Goal: Task Accomplishment & Management: Use online tool/utility

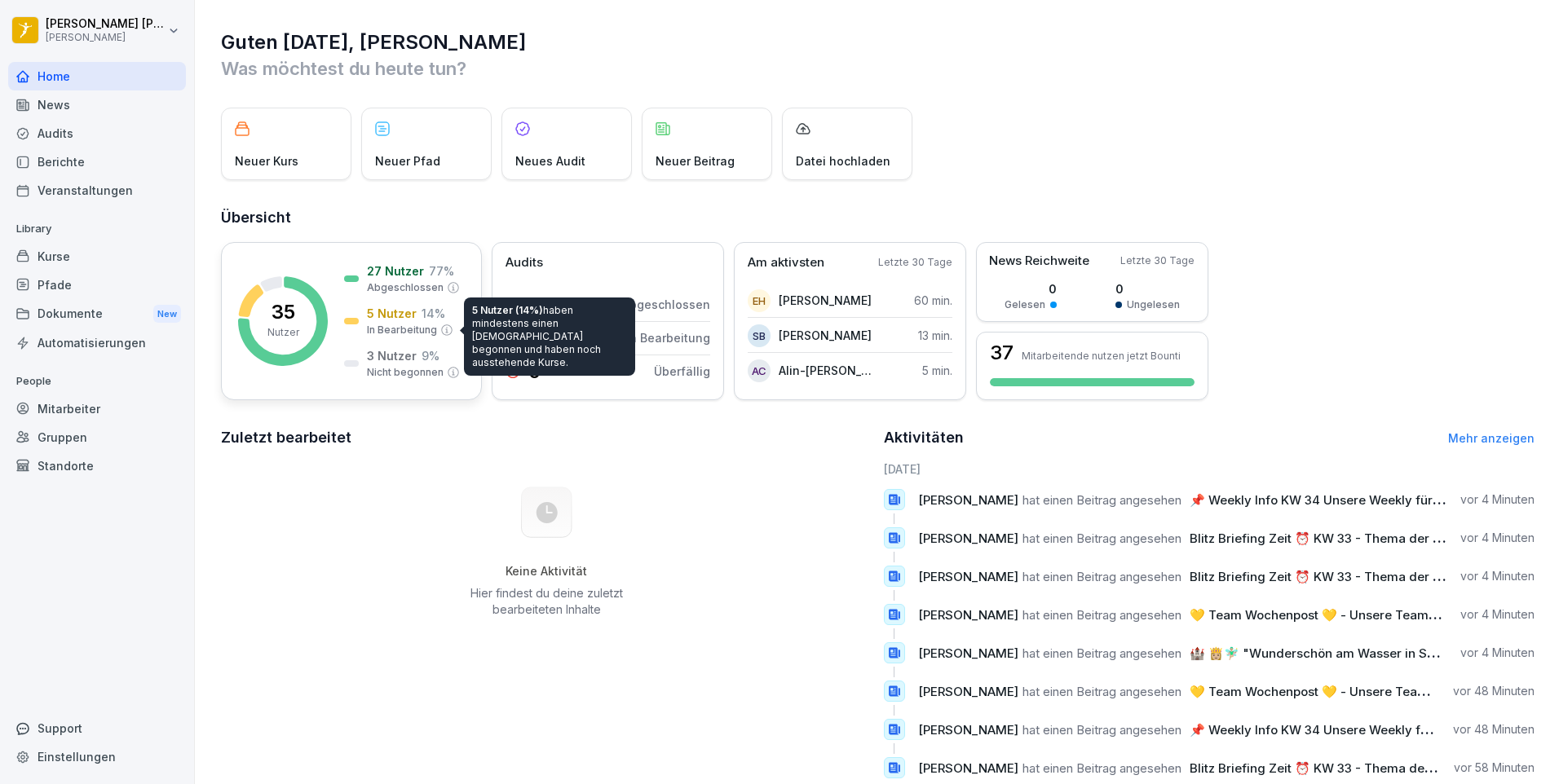
click at [400, 331] on p "In Bearbeitung" at bounding box center [402, 330] width 70 height 15
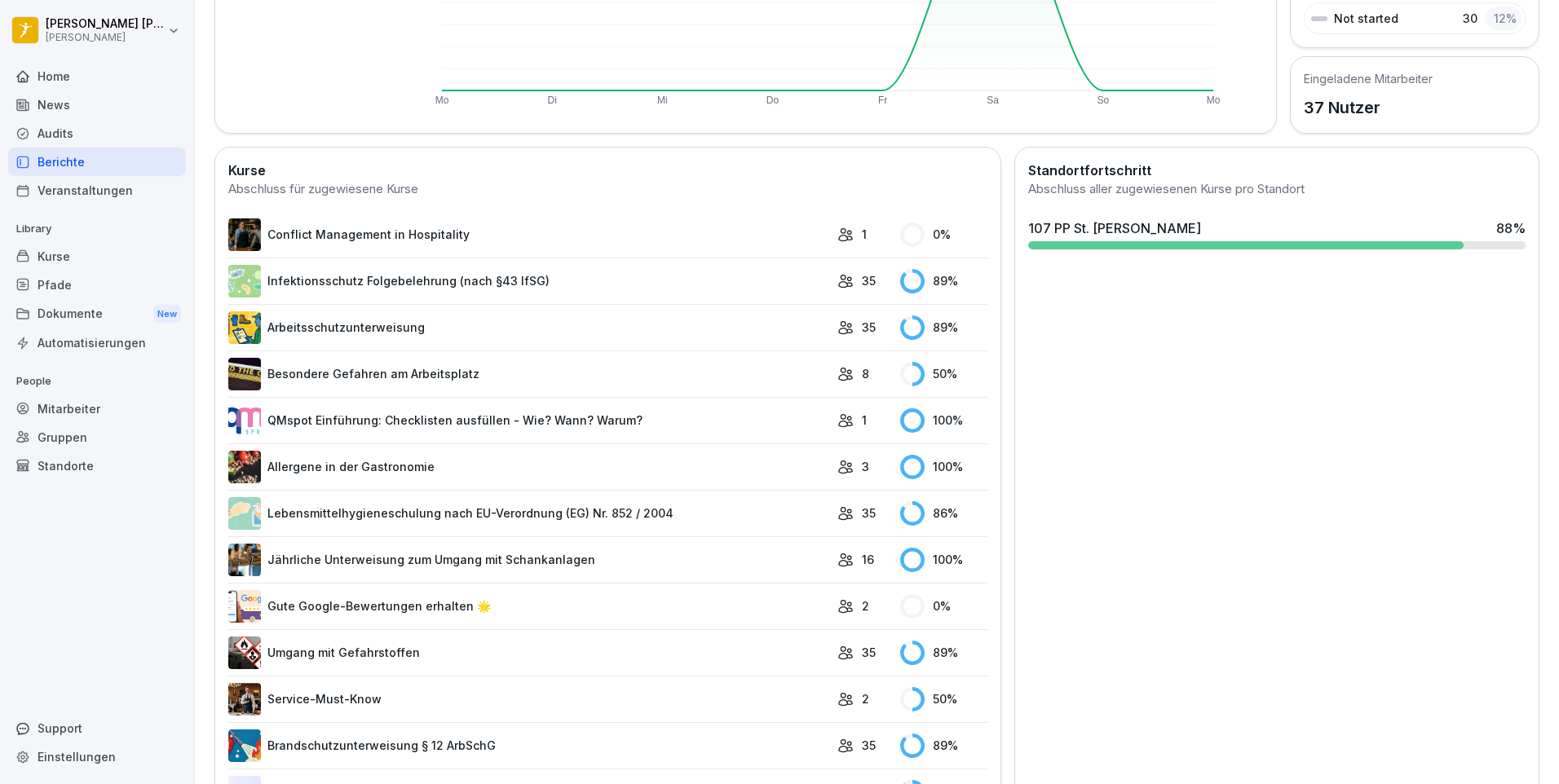
scroll to position [397, 0]
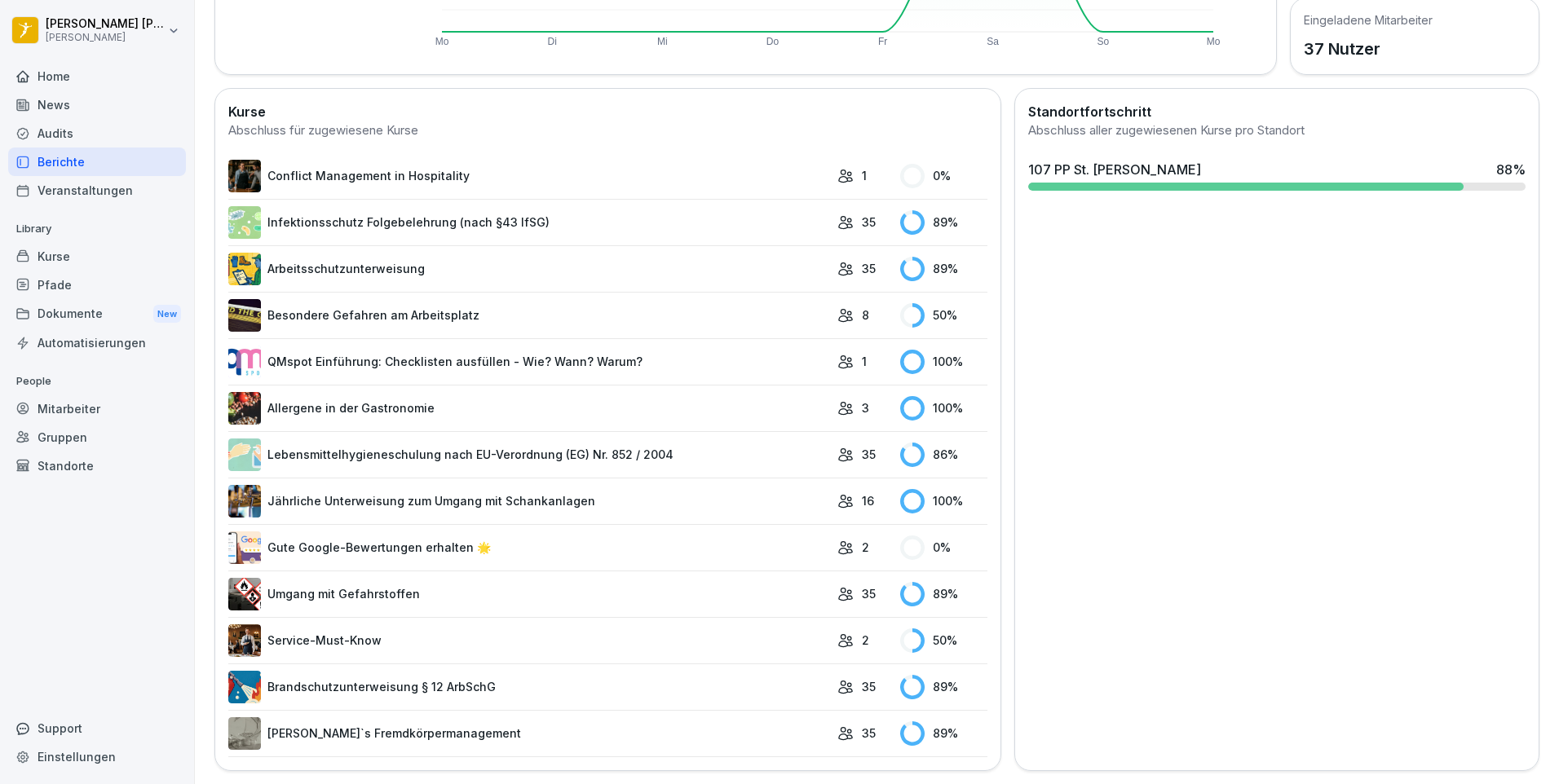
click at [101, 406] on div "Mitarbeiter" at bounding box center [97, 408] width 178 height 29
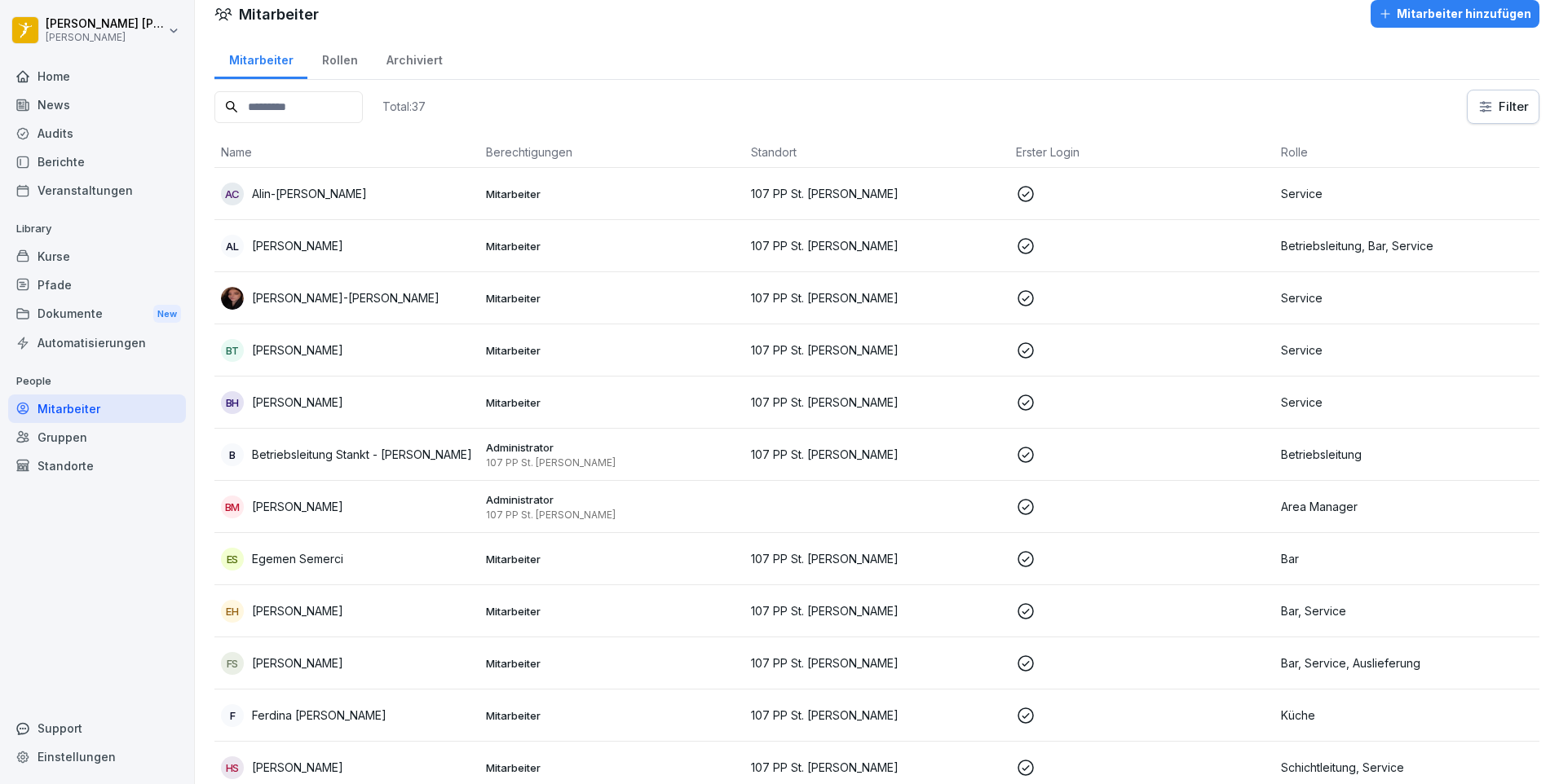
click at [81, 265] on div "Kurse" at bounding box center [97, 256] width 178 height 29
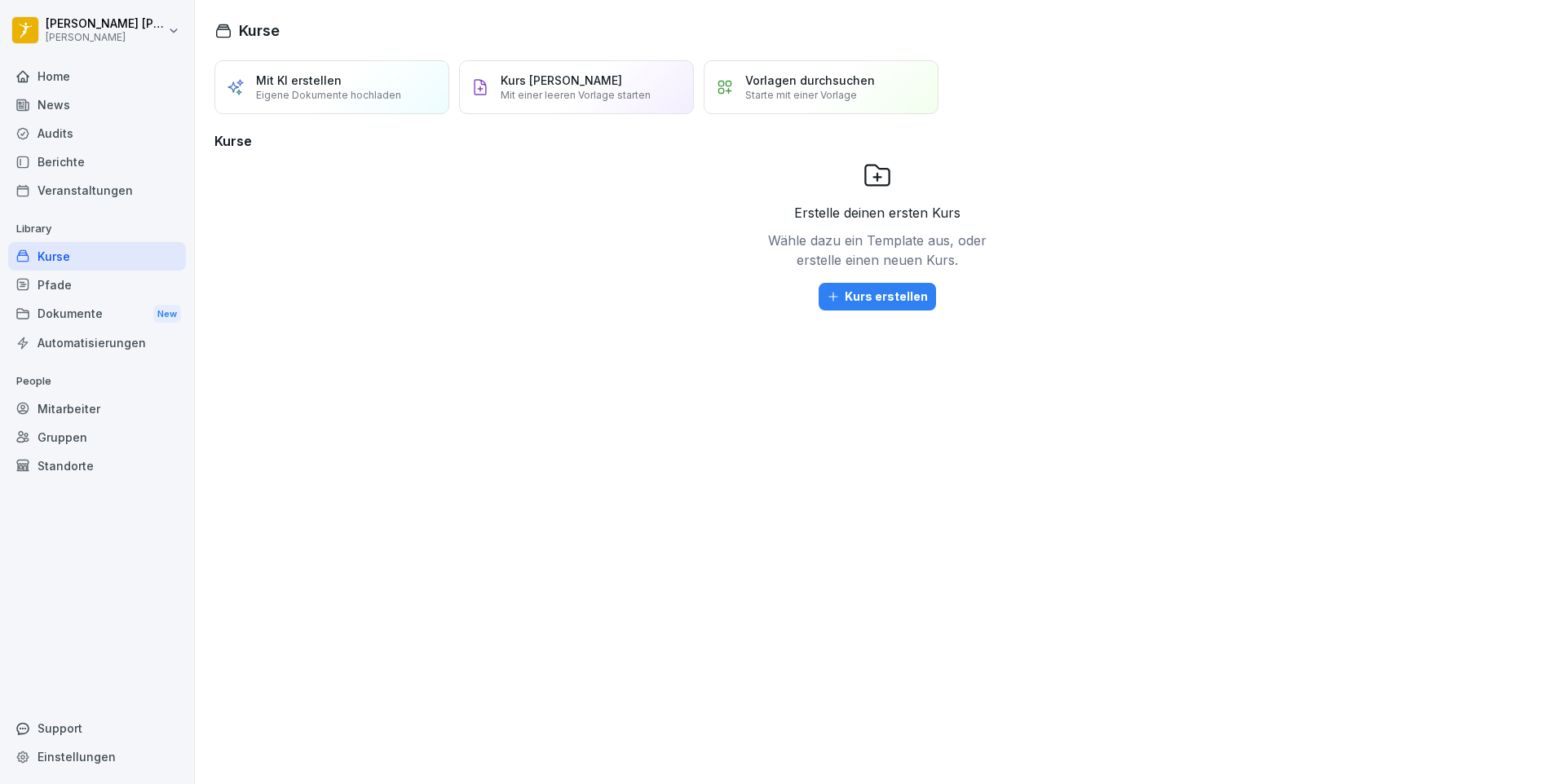
click at [80, 197] on div "Veranstaltungen" at bounding box center [97, 190] width 178 height 29
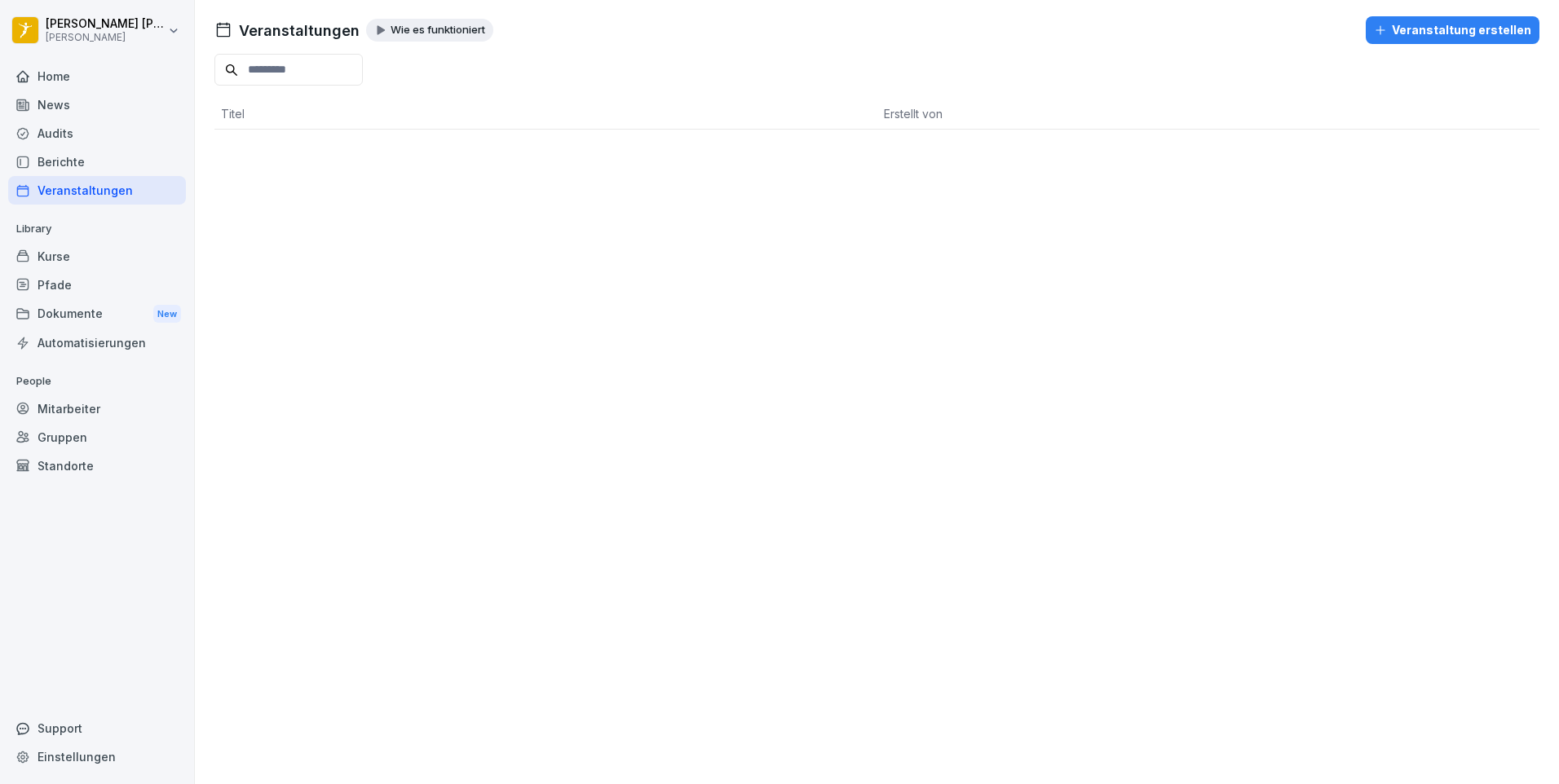
click at [67, 471] on div "Standorte" at bounding box center [97, 465] width 178 height 29
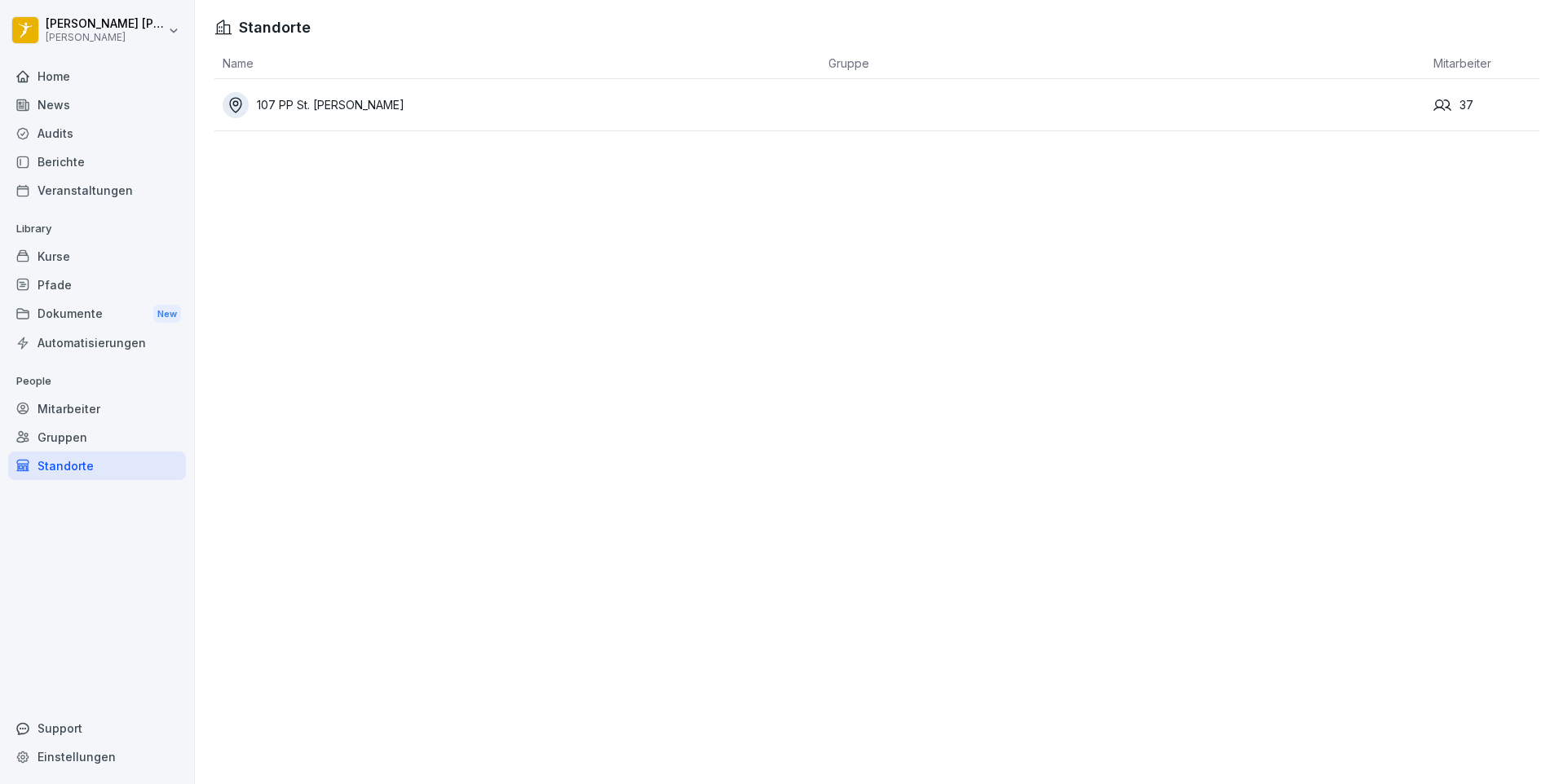
click at [62, 446] on div "Gruppen" at bounding box center [97, 437] width 178 height 29
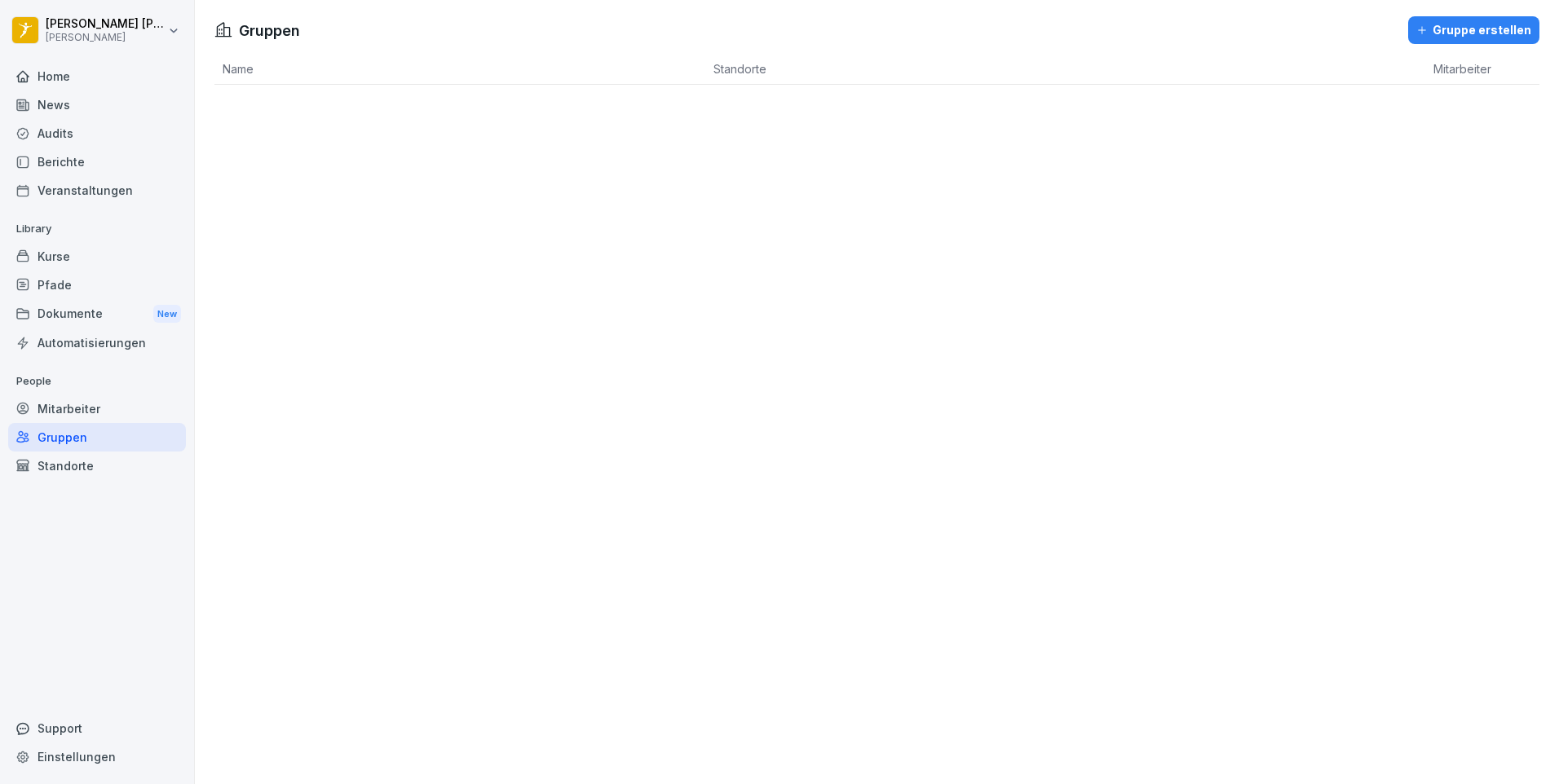
click at [54, 411] on div "Mitarbeiter" at bounding box center [97, 408] width 178 height 29
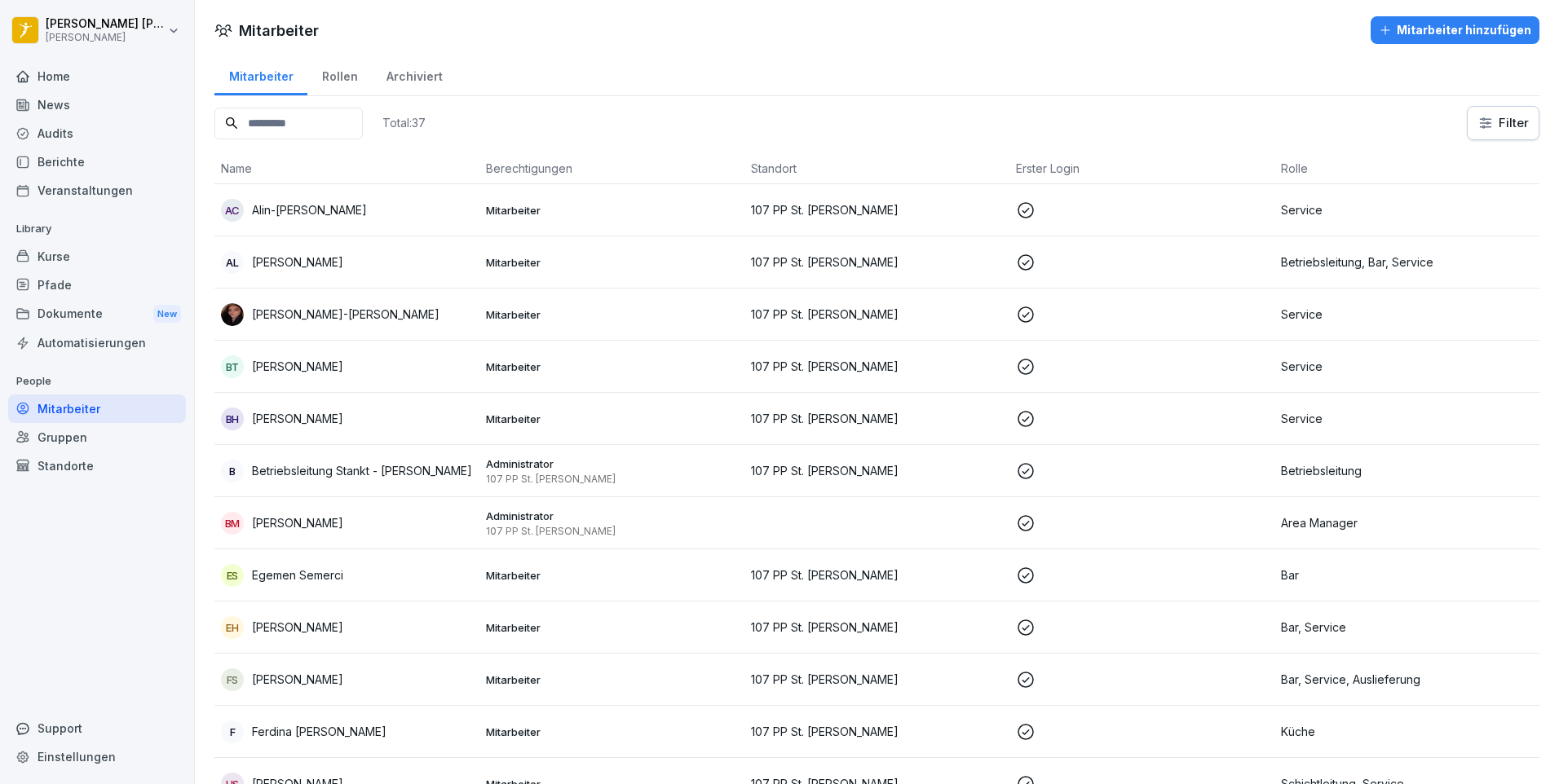
click at [65, 146] on div "Audits" at bounding box center [97, 133] width 178 height 29
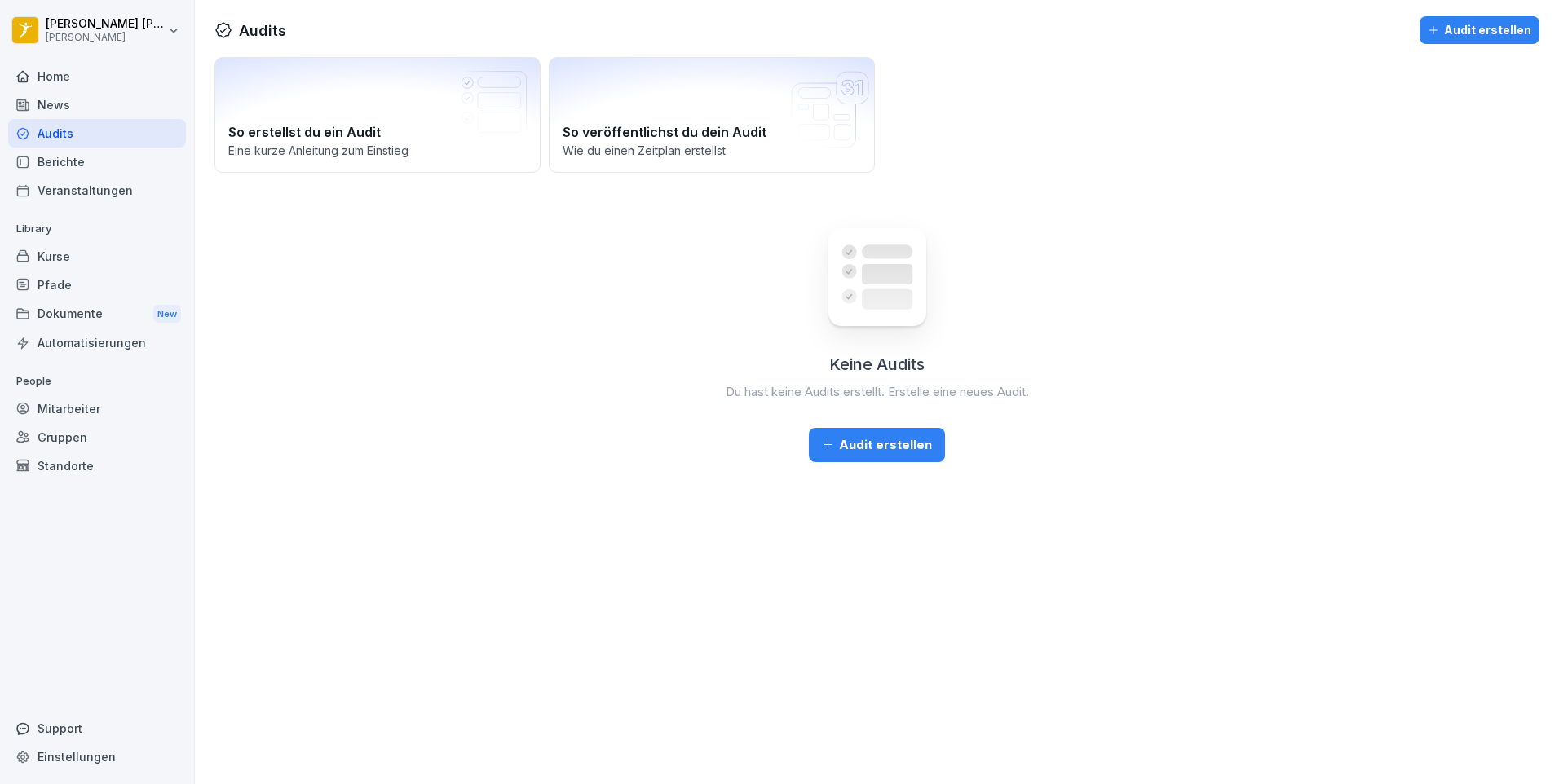
click at [63, 159] on div "Berichte" at bounding box center [97, 161] width 178 height 29
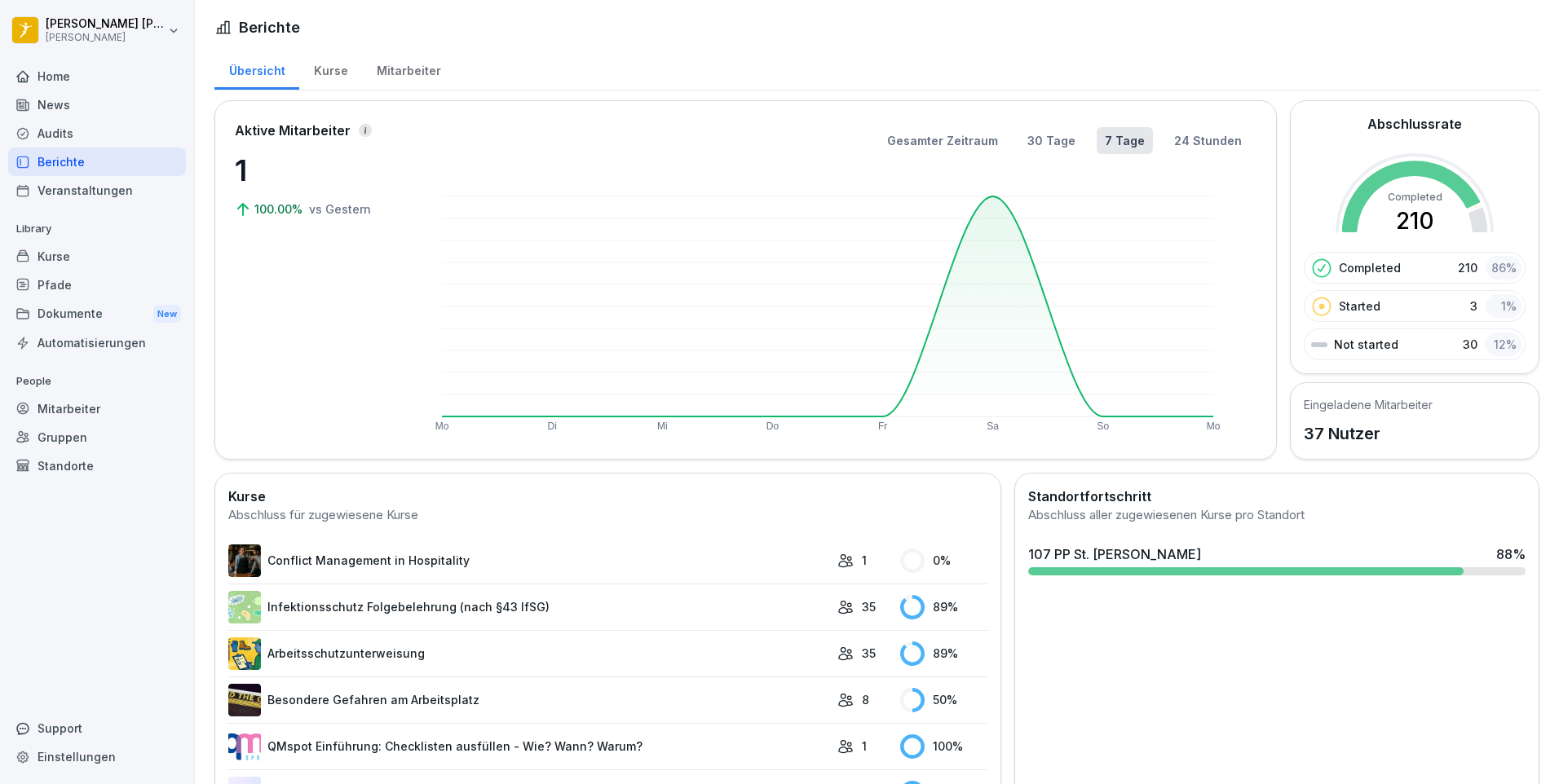
click at [404, 68] on div "Mitarbeiter" at bounding box center [408, 68] width 93 height 41
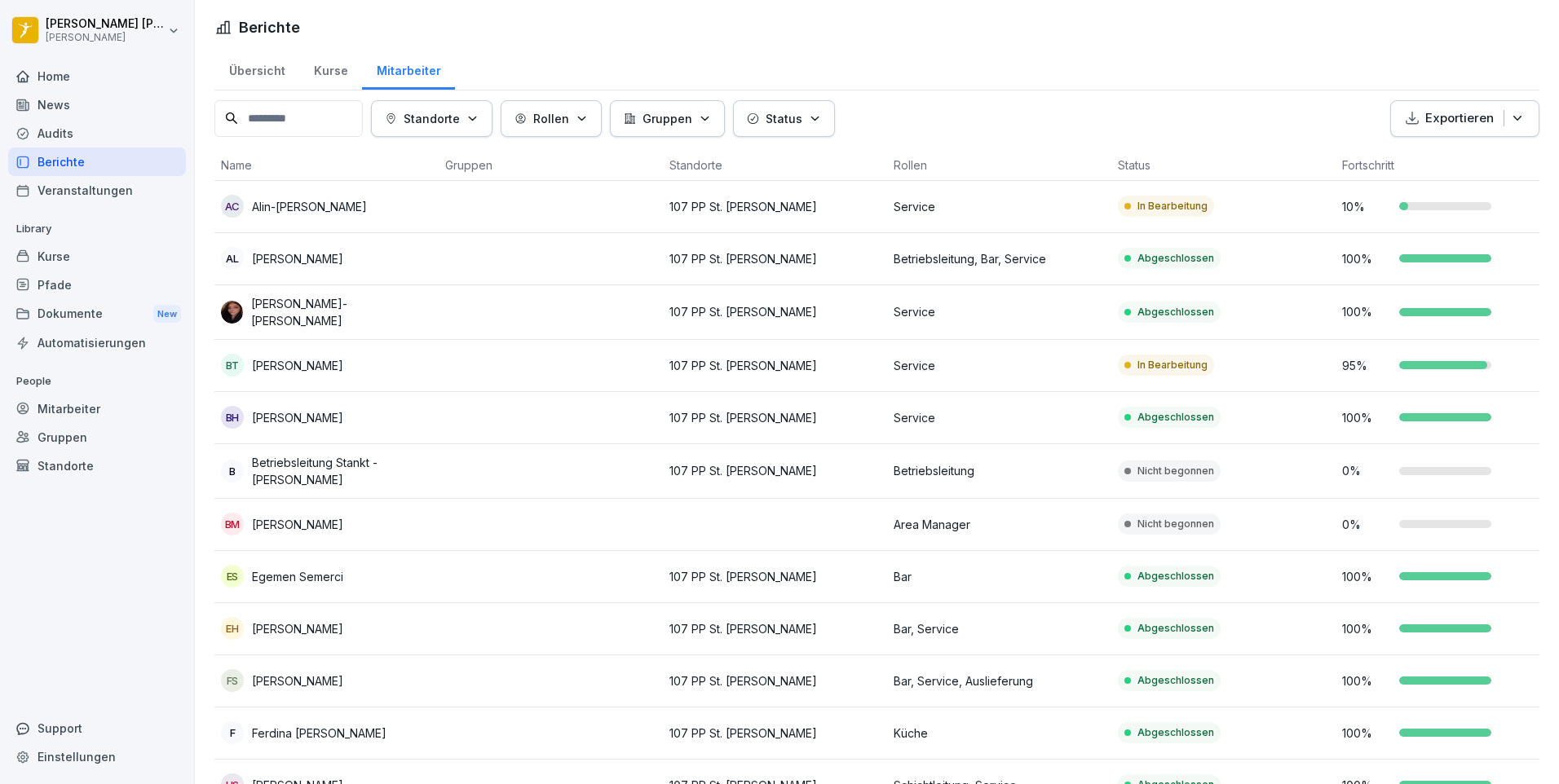
click at [318, 67] on div "Kurse" at bounding box center [331, 68] width 63 height 41
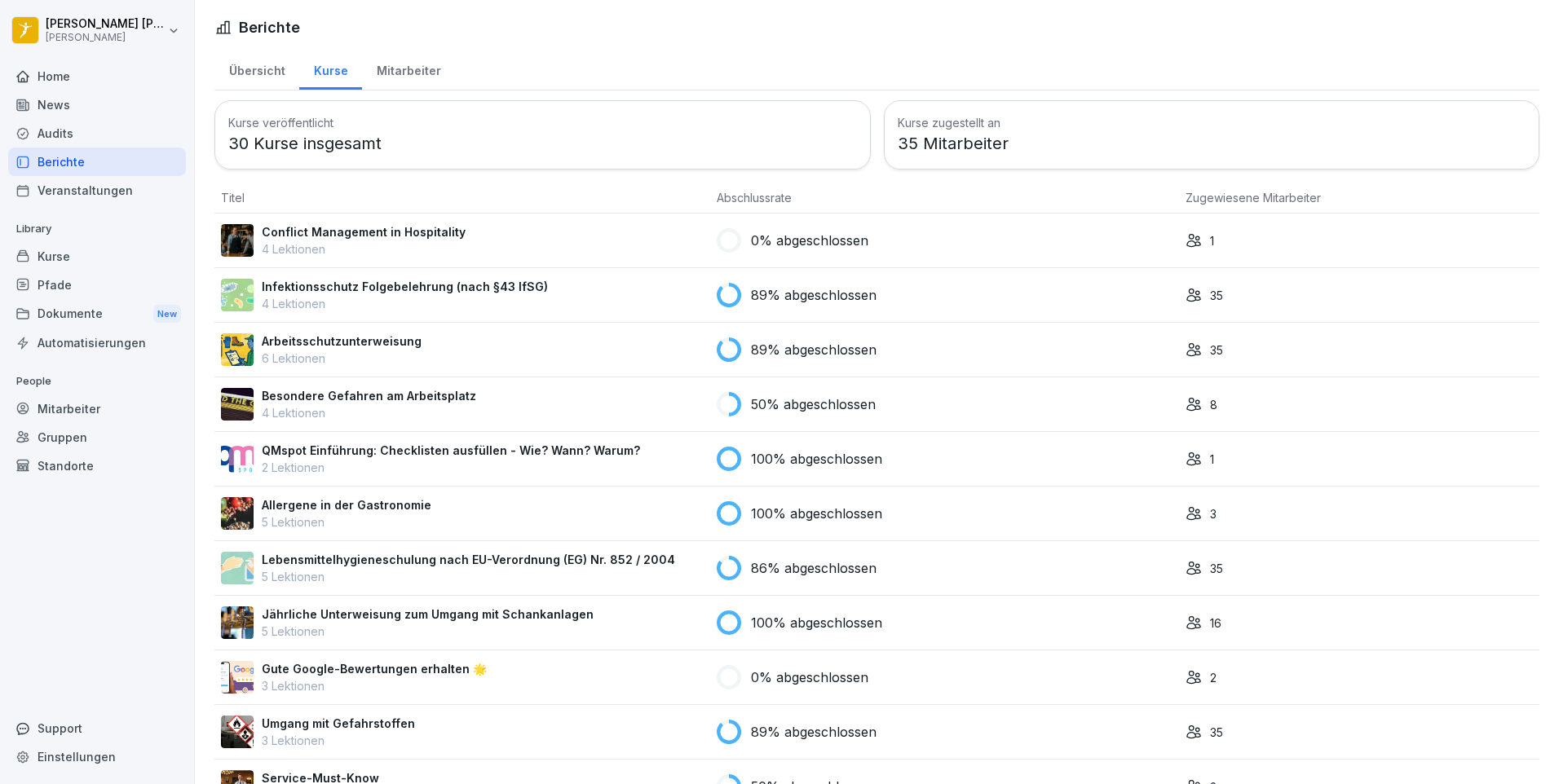
click at [1199, 242] on div "1" at bounding box center [1359, 240] width 347 height 18
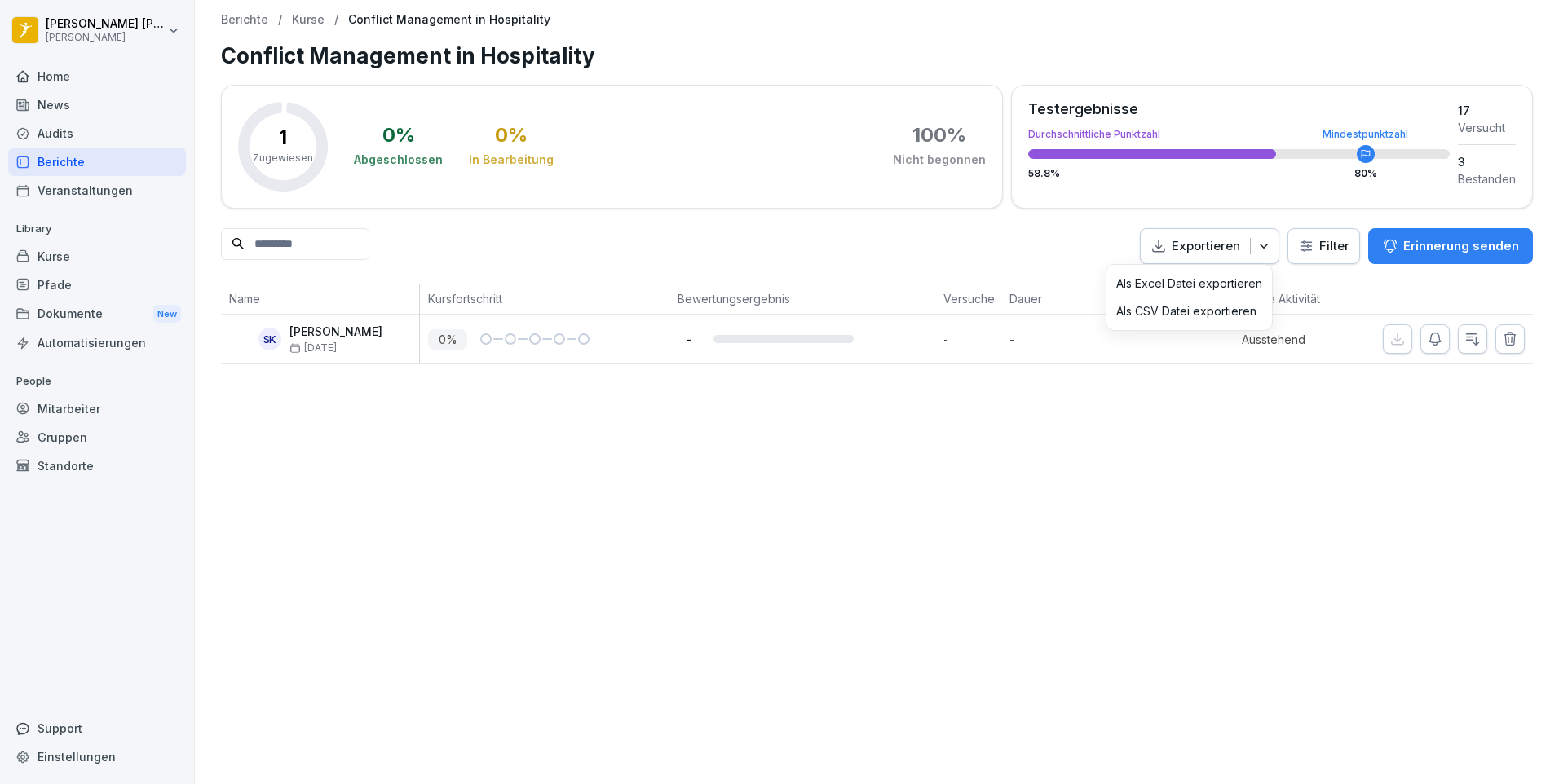
click at [76, 172] on div "[PERSON_NAME] Home News Audits Berichte Veranstaltungen Library Kurse Pfade Dok…" at bounding box center [780, 392] width 1559 height 784
click at [80, 169] on div "Berichte" at bounding box center [97, 161] width 178 height 29
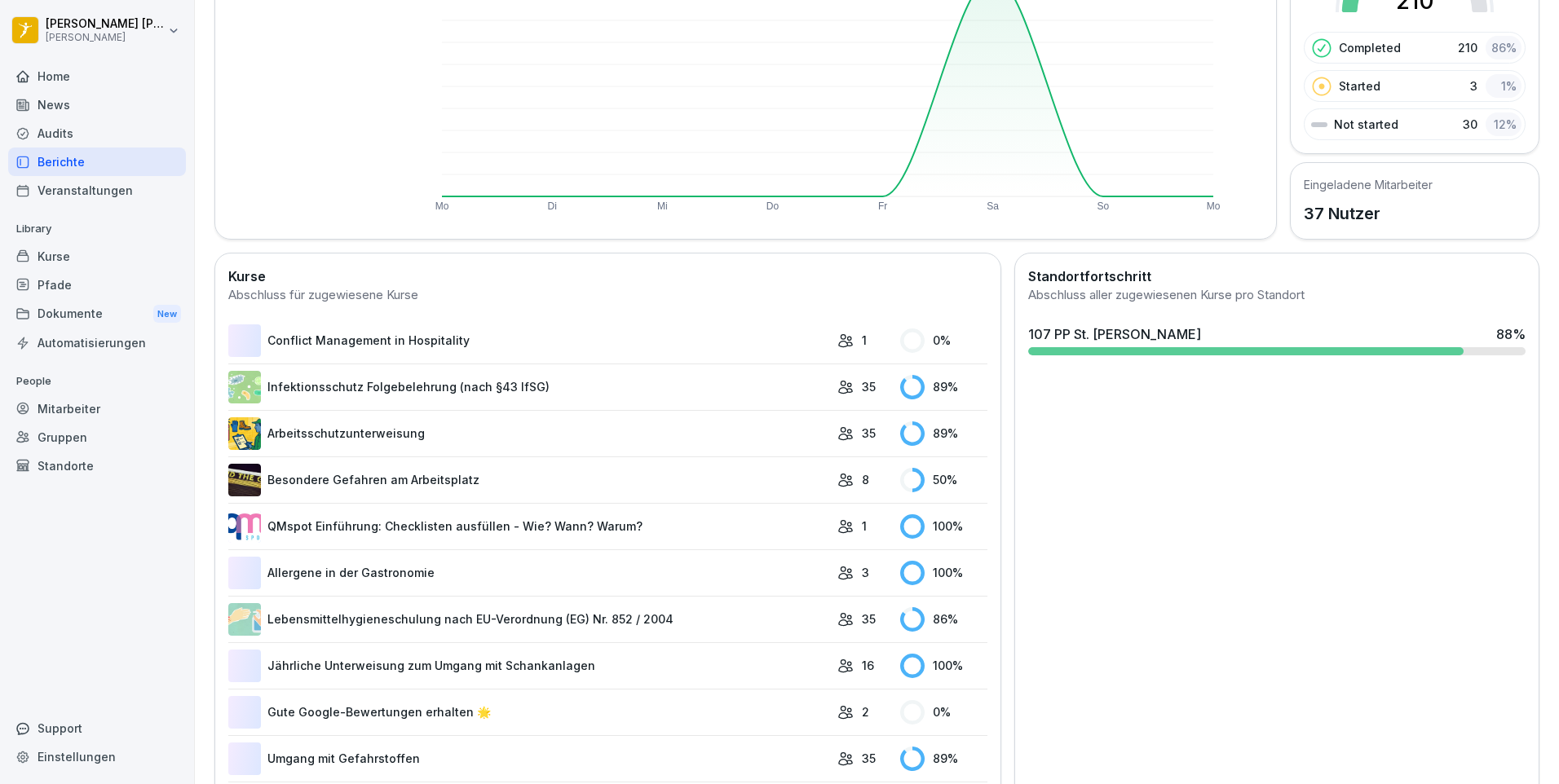
scroll to position [244, 0]
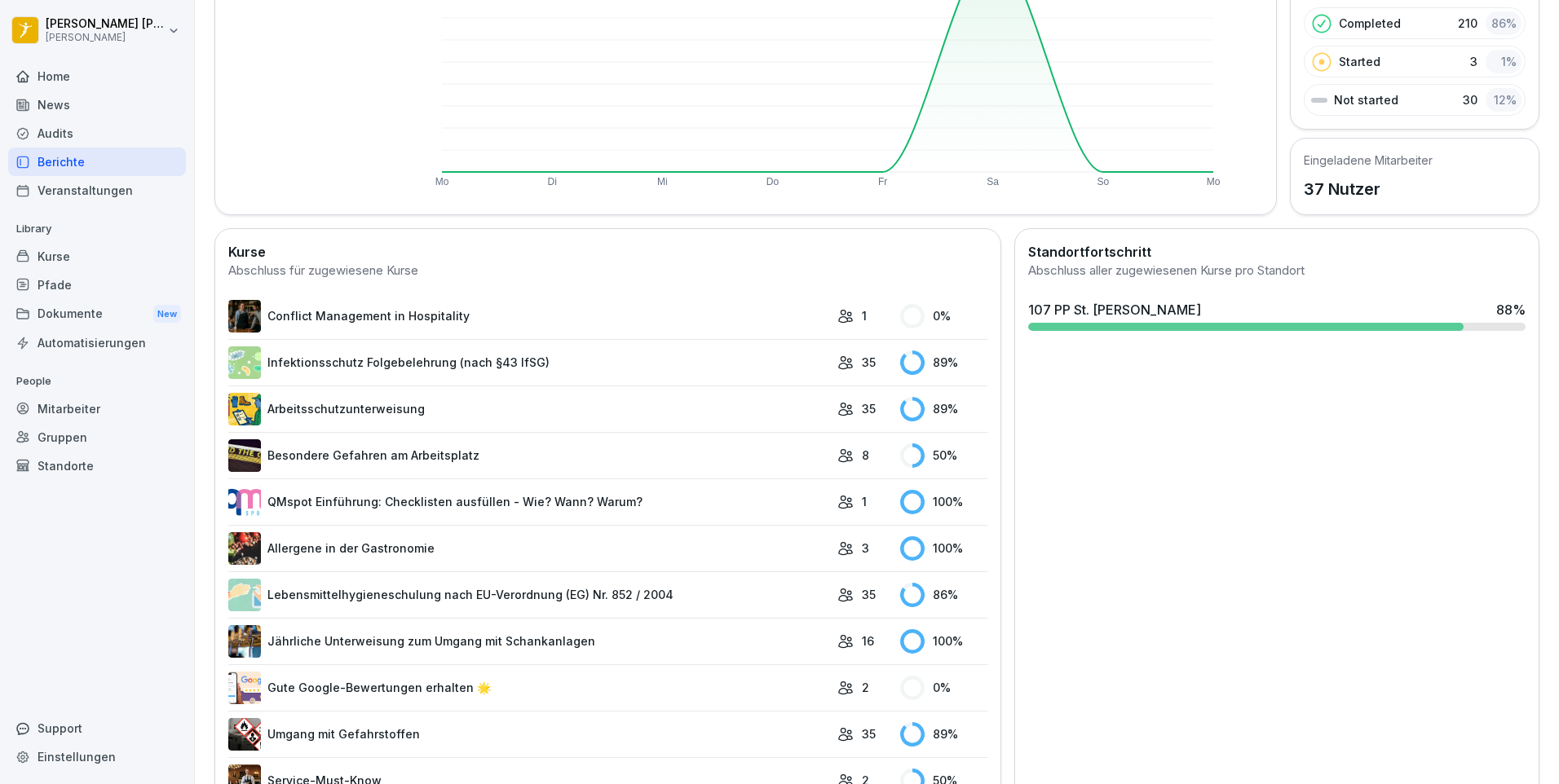
click at [496, 364] on link "Infektionsschutz Folgebelehrung (nach §43 IfSG)" at bounding box center [529, 362] width 601 height 32
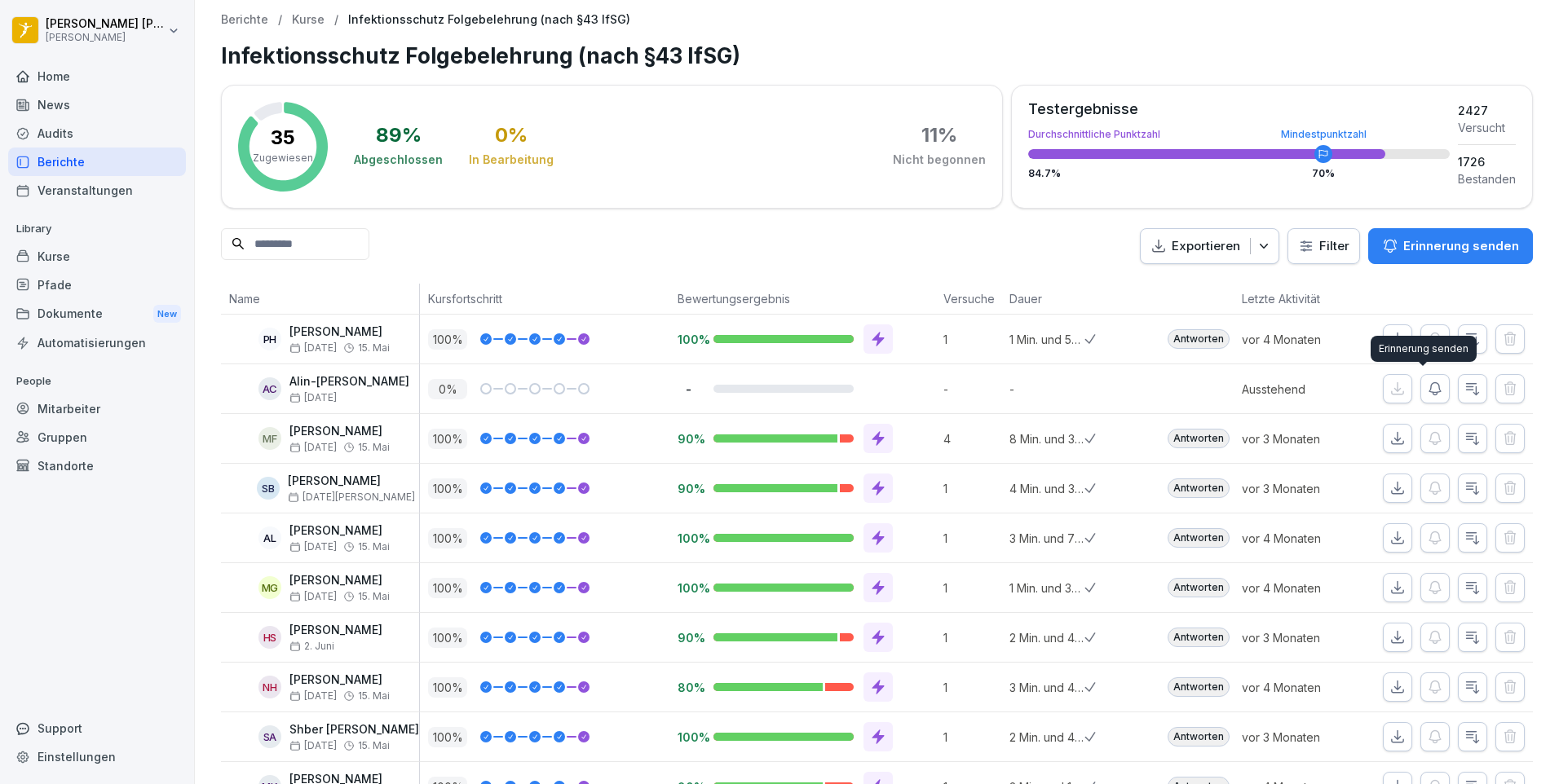
click at [1429, 392] on icon "button" at bounding box center [1435, 389] width 11 height 12
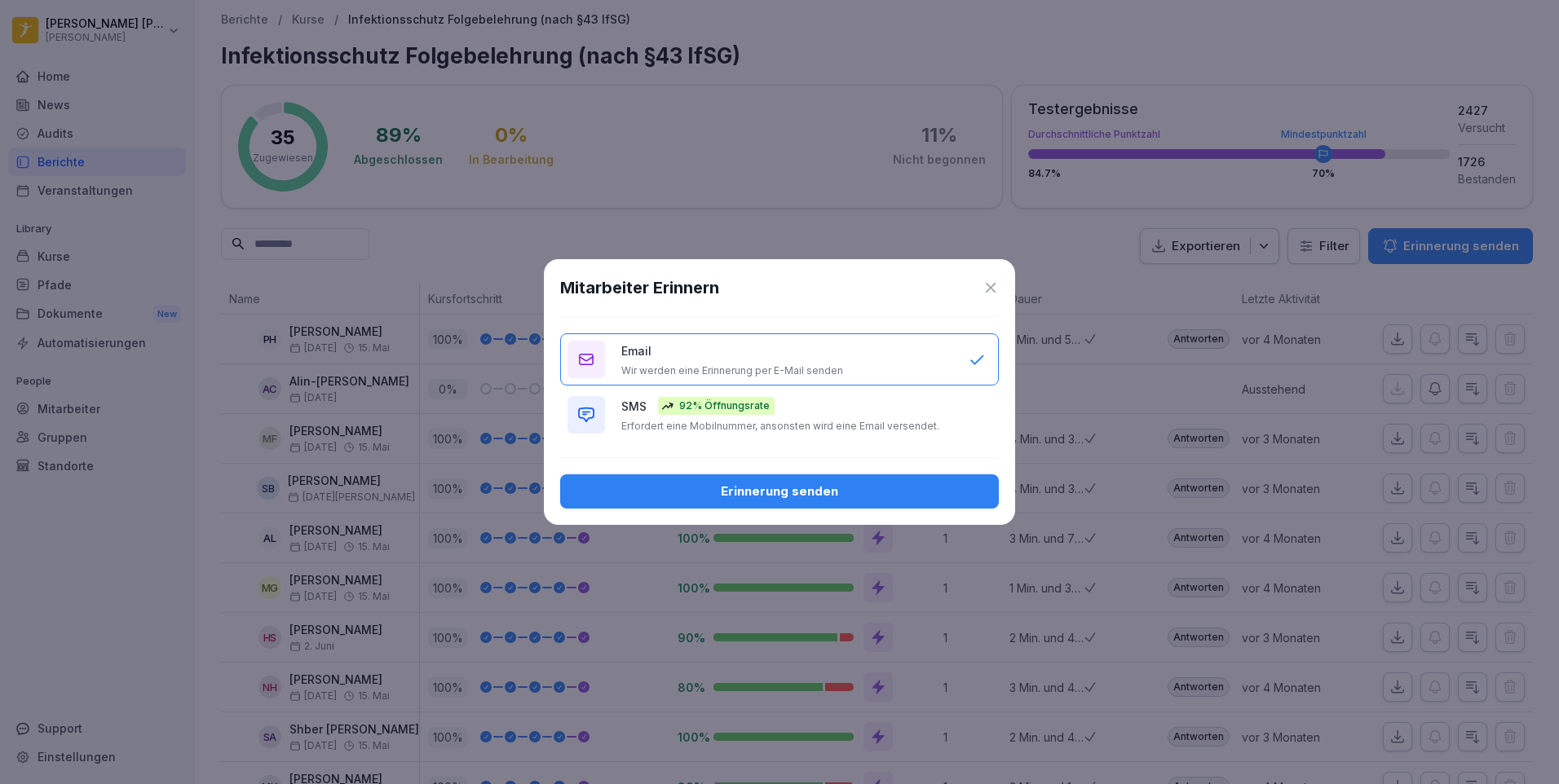
click at [808, 501] on button "Erinnerung senden" at bounding box center [780, 491] width 439 height 34
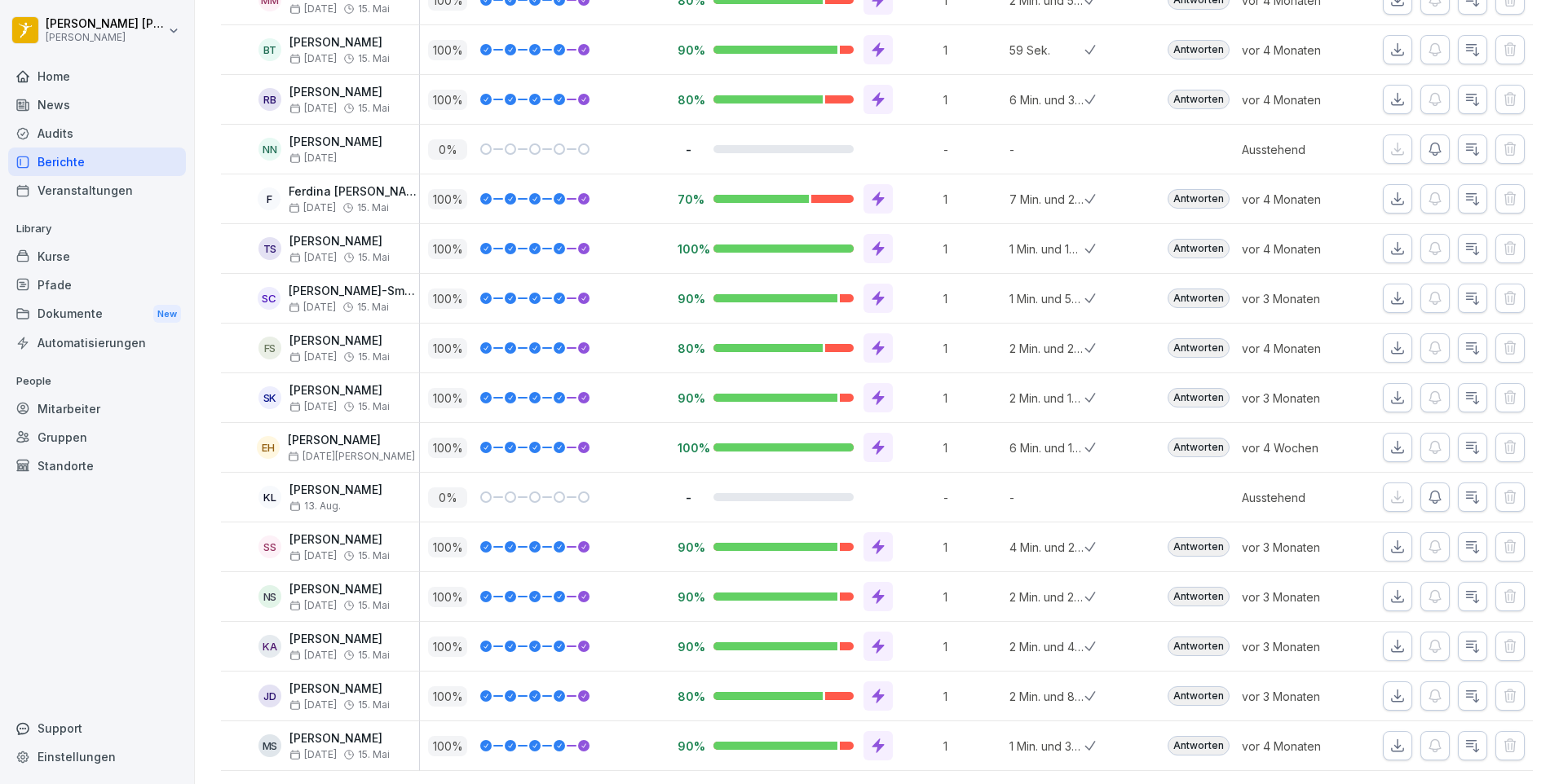
scroll to position [1308, 0]
click at [1426, 489] on icon "button" at bounding box center [1435, 497] width 17 height 17
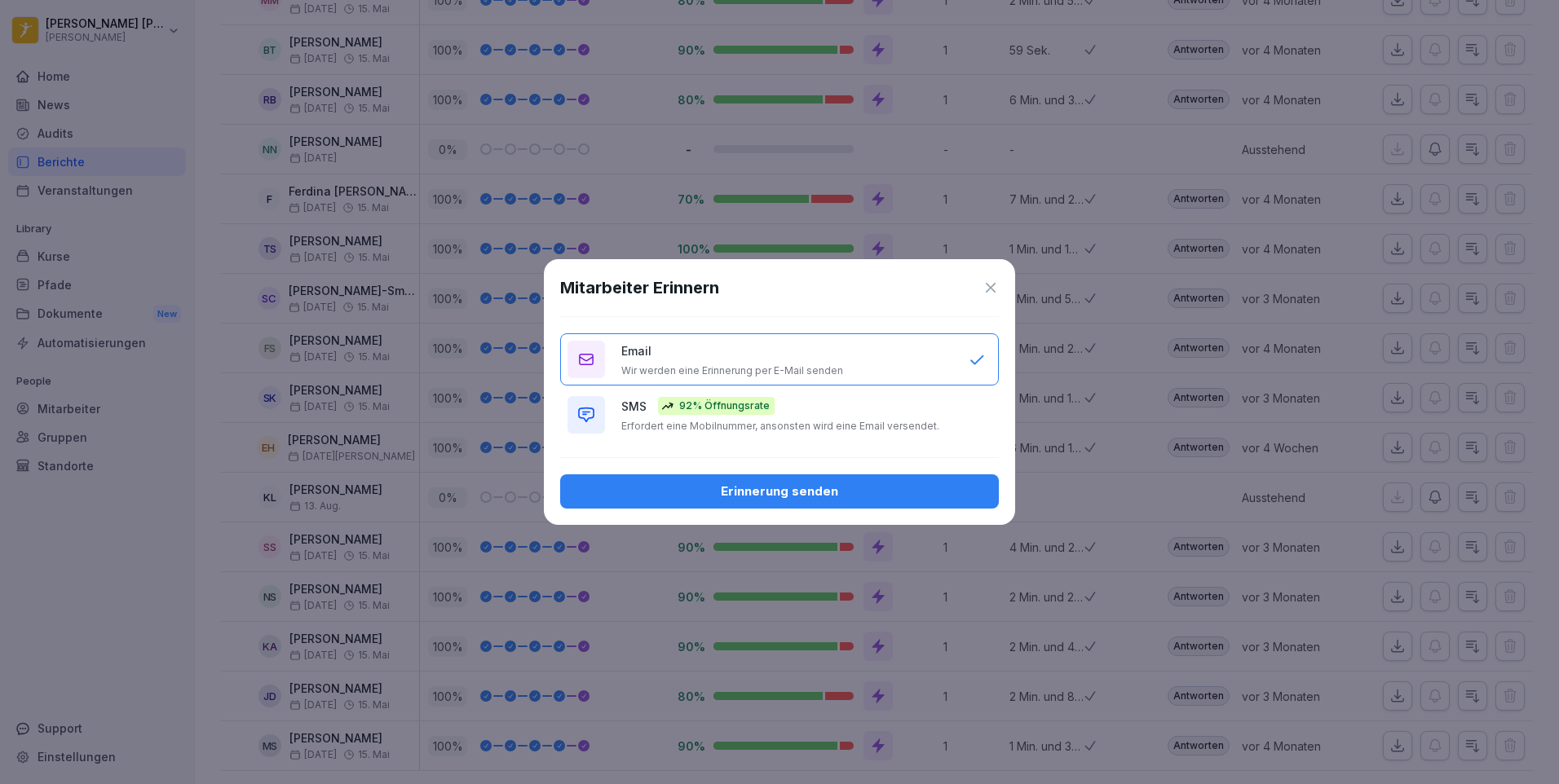
click at [848, 484] on div "Erinnerung senden" at bounding box center [780, 491] width 413 height 18
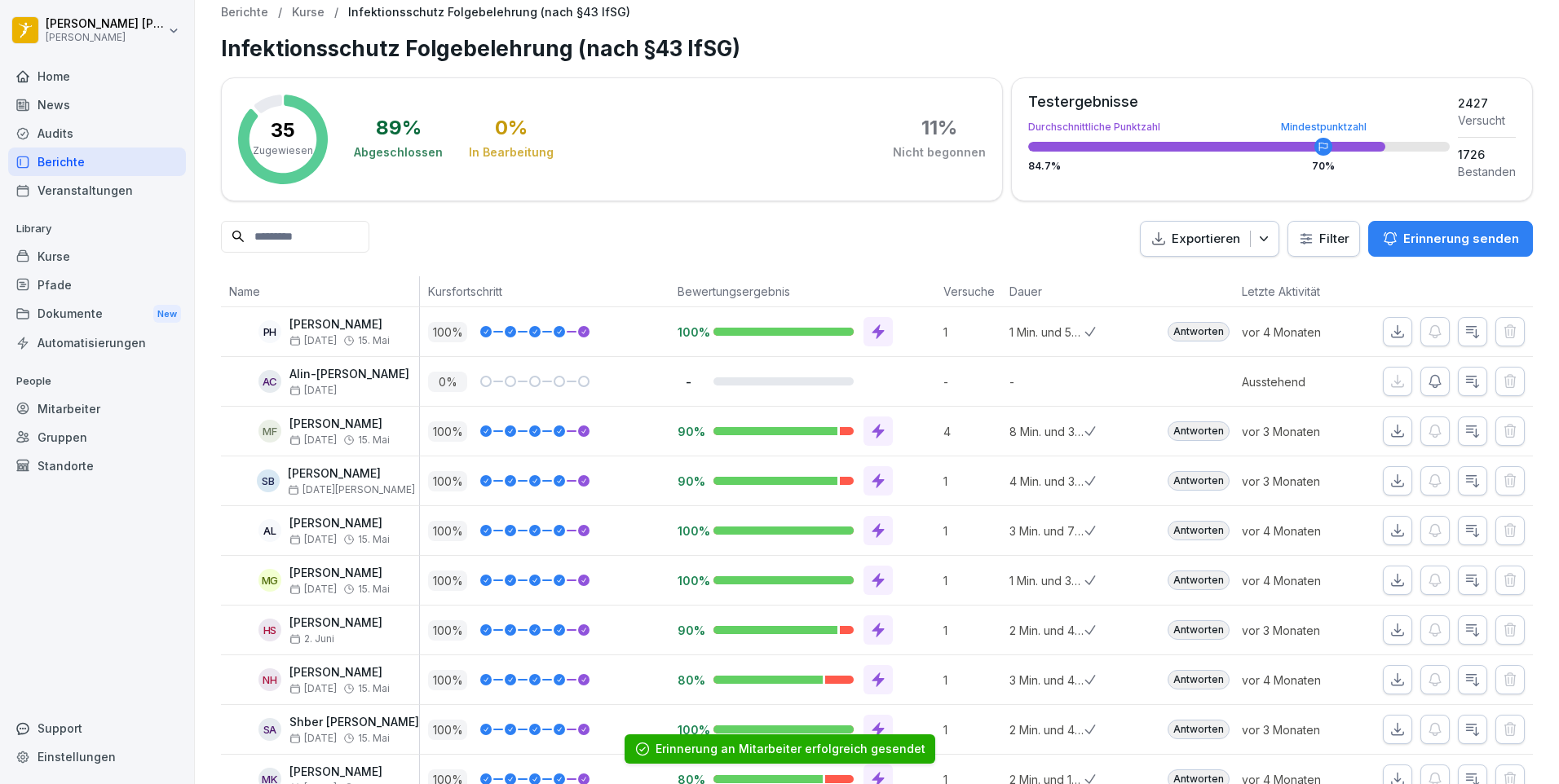
scroll to position [0, 0]
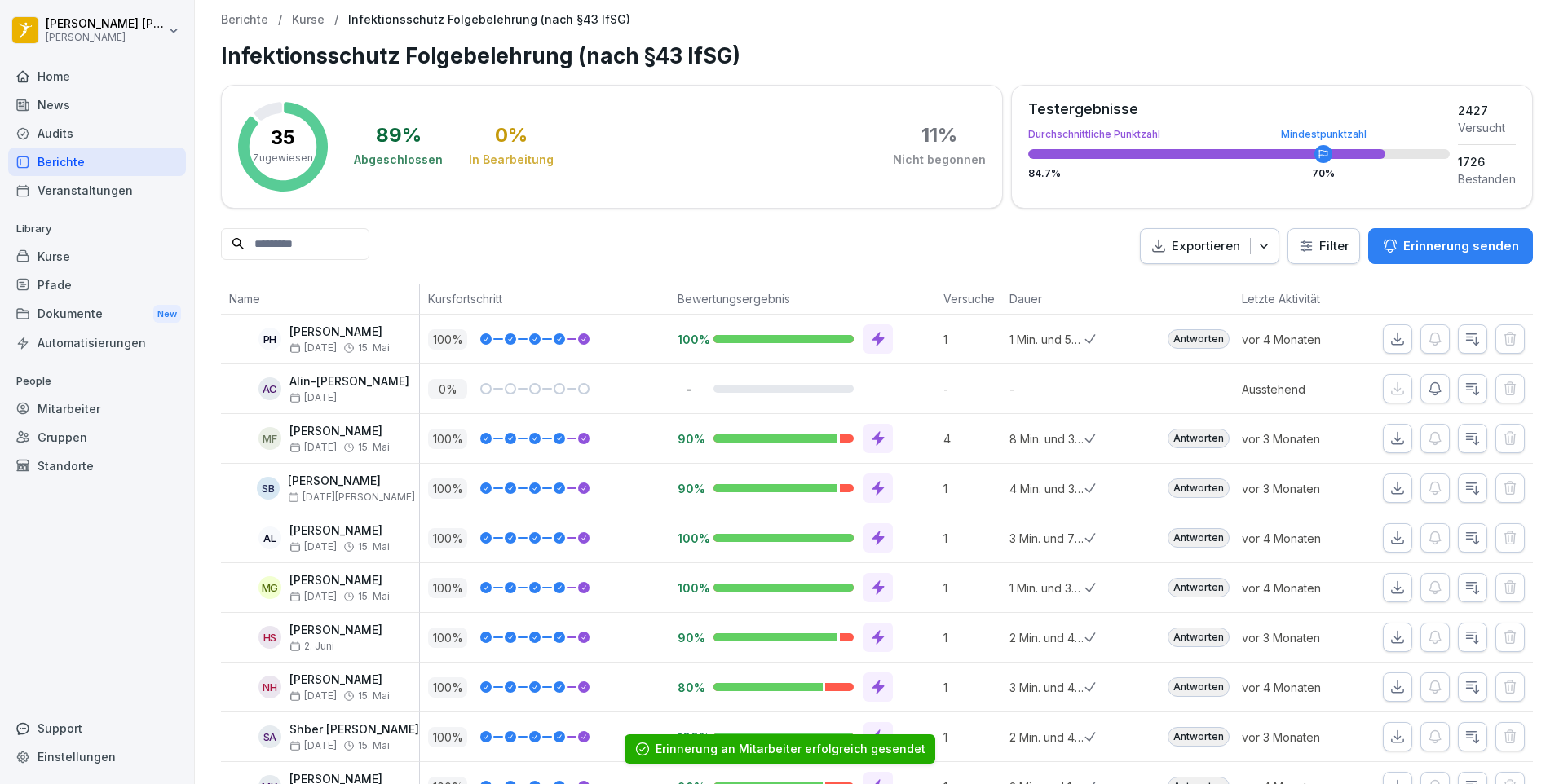
click at [80, 79] on div "Home" at bounding box center [97, 76] width 178 height 29
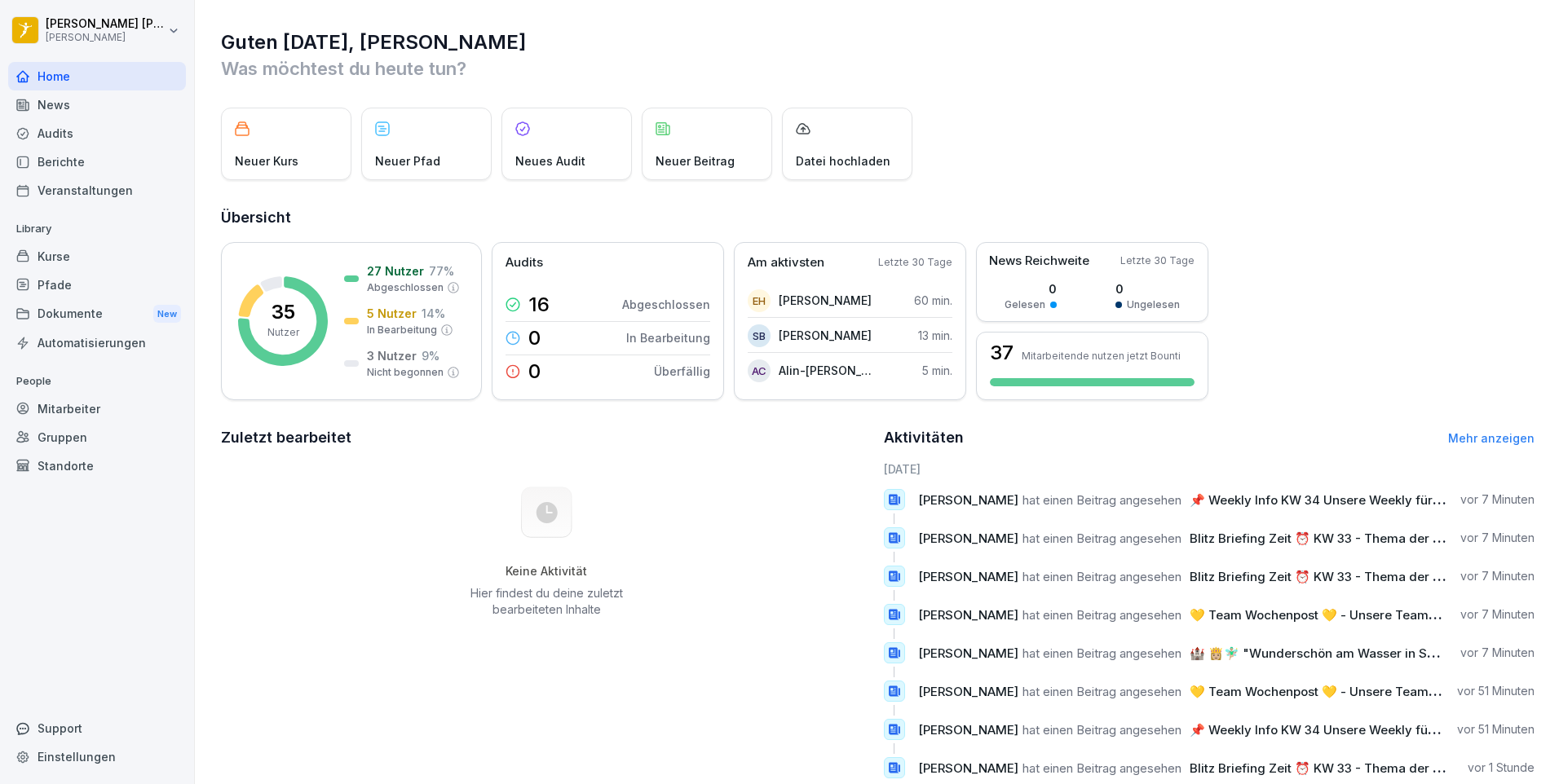
click at [94, 102] on div "News" at bounding box center [97, 104] width 178 height 29
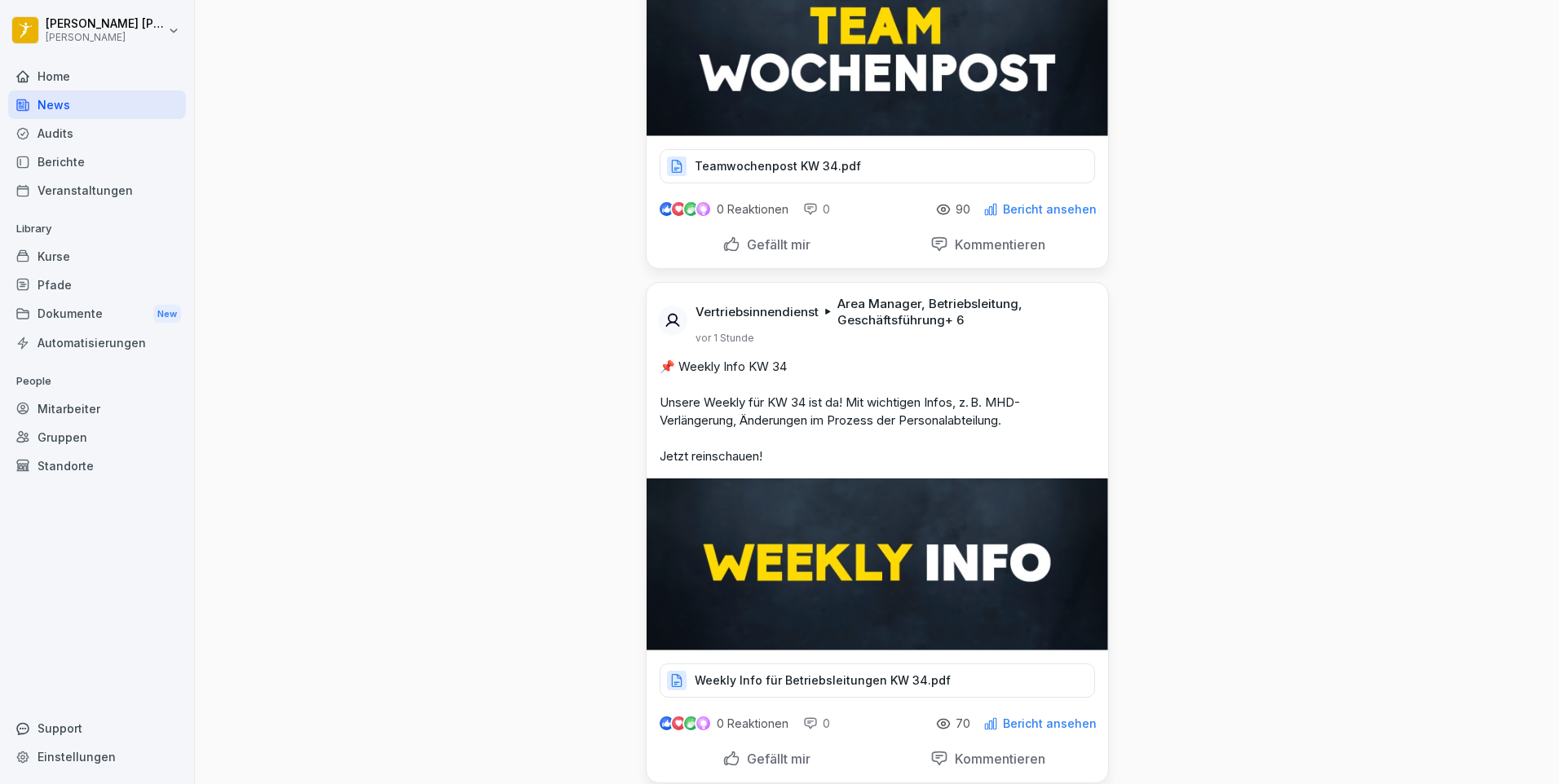
scroll to position [326, 0]
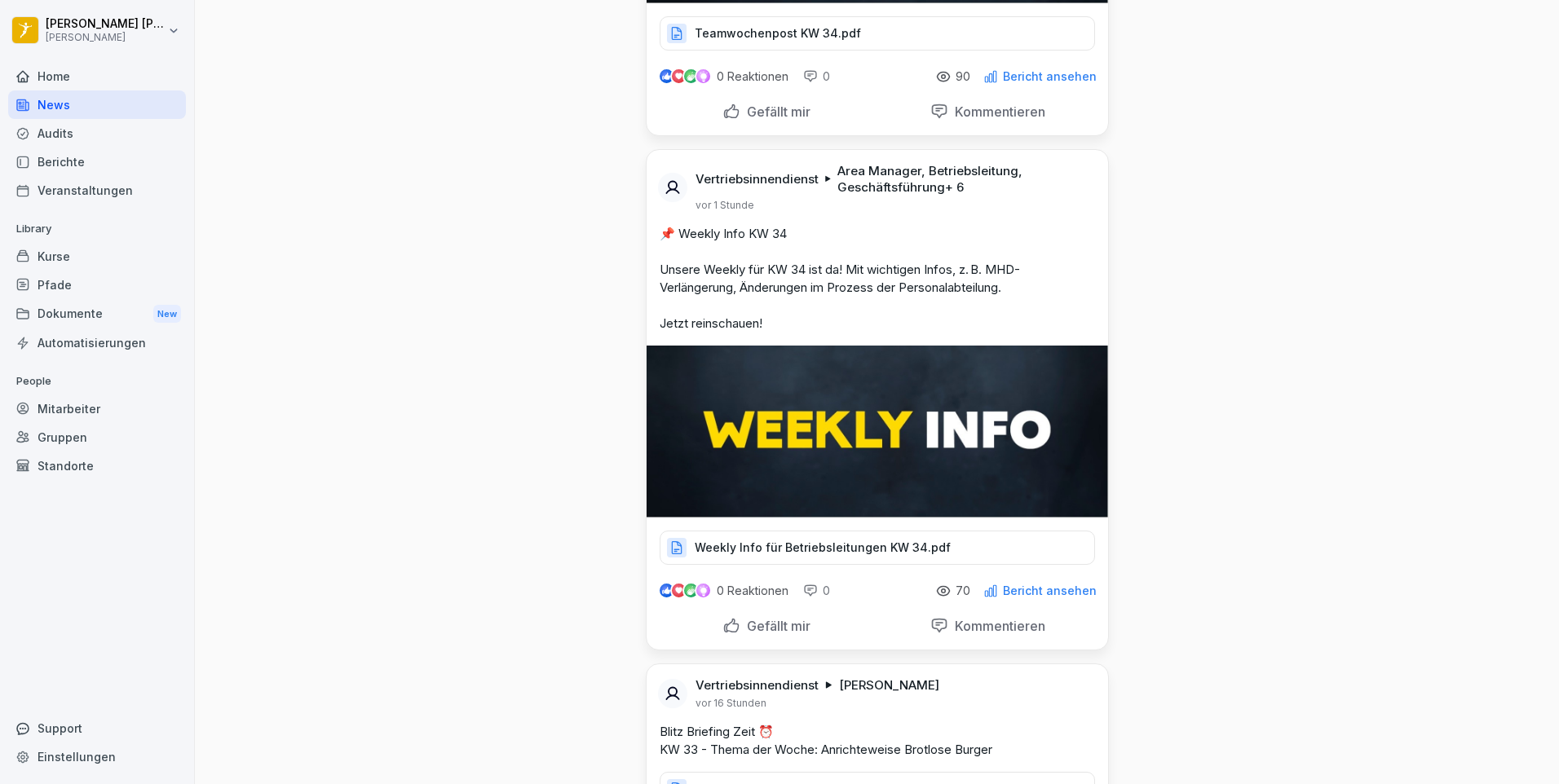
click at [838, 535] on div "Weekly Info für Betriebsleitungen KW 34.pdf" at bounding box center [877, 547] width 435 height 34
click at [810, 535] on div "Weekly Info für Betriebsleitungen KW 34.pdf" at bounding box center [877, 547] width 435 height 34
